Goal: Information Seeking & Learning: Learn about a topic

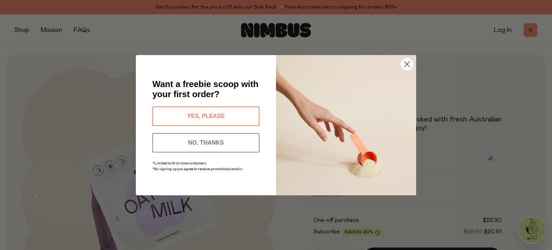
click at [407, 65] on circle "Close dialog" at bounding box center [407, 64] width 12 height 12
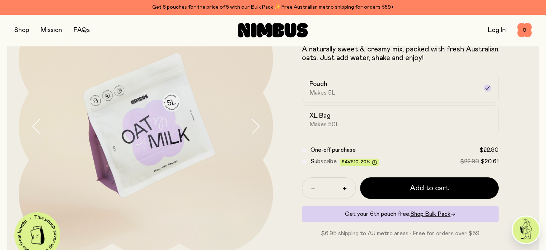
scroll to position [68, 0]
click at [525, 127] on div "Oat Milk A naturally sweet & creamy mix, packed with fresh Australian oats. Jus…" at bounding box center [273, 126] width 532 height 278
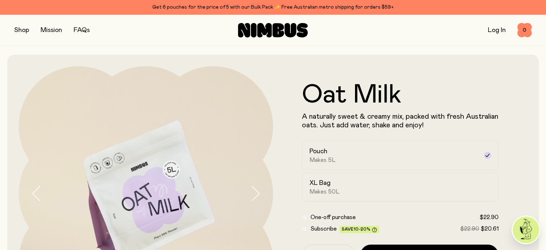
click at [83, 30] on link "FAQs" at bounding box center [82, 30] width 16 height 6
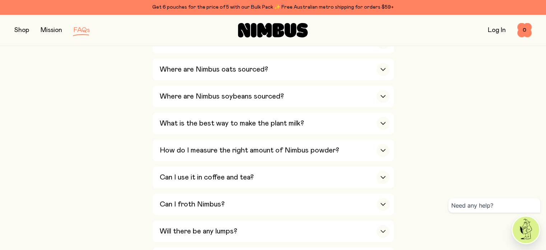
scroll to position [212, 0]
click at [211, 70] on h3 "Where are Nimbus oats sourced?" at bounding box center [214, 68] width 108 height 9
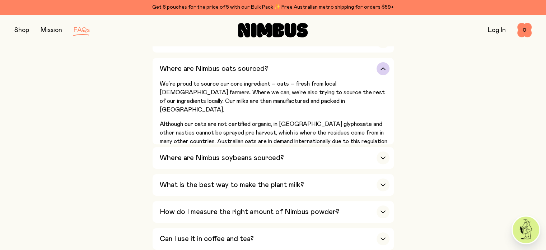
click at [211, 70] on h3 "Where are Nimbus oats sourced?" at bounding box center [214, 68] width 108 height 9
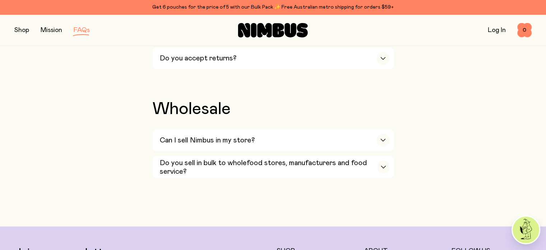
scroll to position [1248, 0]
click at [217, 161] on h3 "Do you sell in bulk to wholefood stores, manufacturers and food service?" at bounding box center [269, 166] width 218 height 17
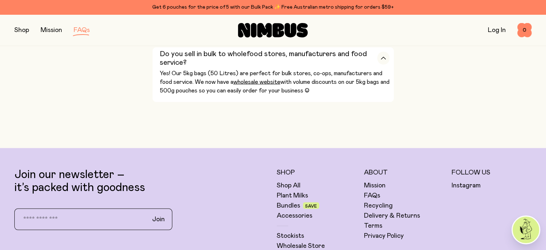
scroll to position [1356, 0]
